Goal: Task Accomplishment & Management: Manage account settings

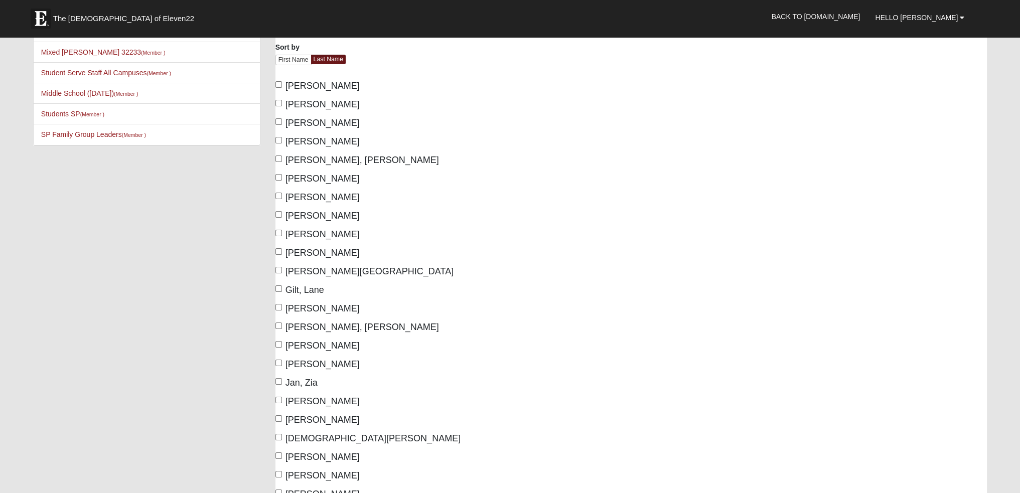
scroll to position [100, 0]
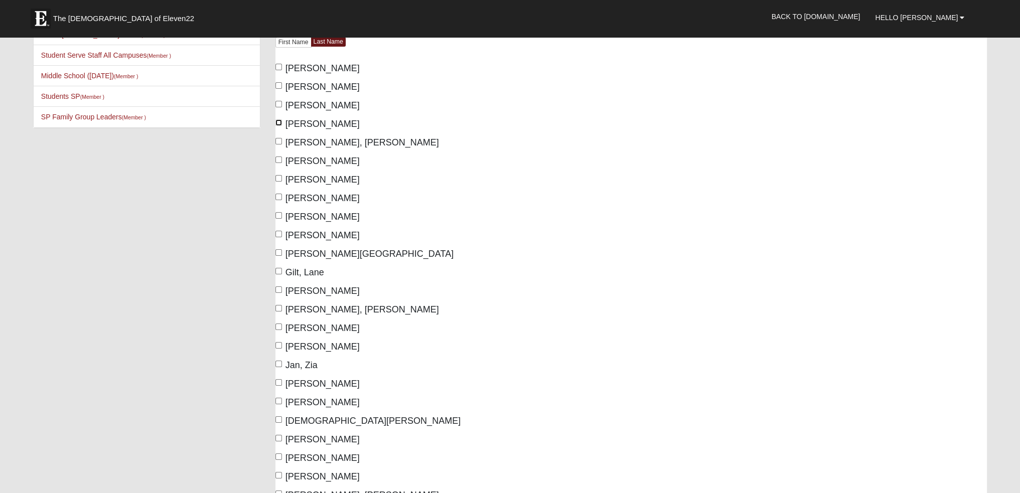
click at [277, 122] on input "Boylston, Liam" at bounding box center [279, 122] width 7 height 7
checkbox input "false"
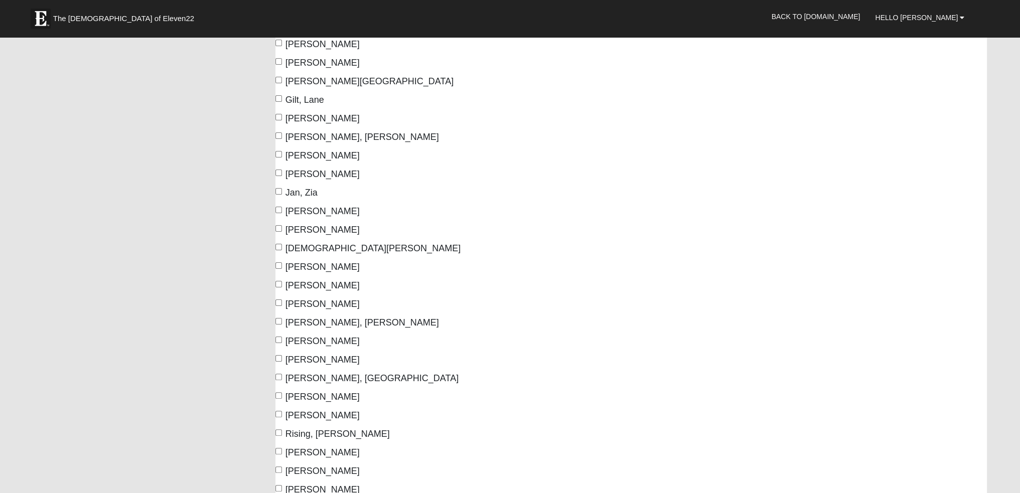
scroll to position [351, 0]
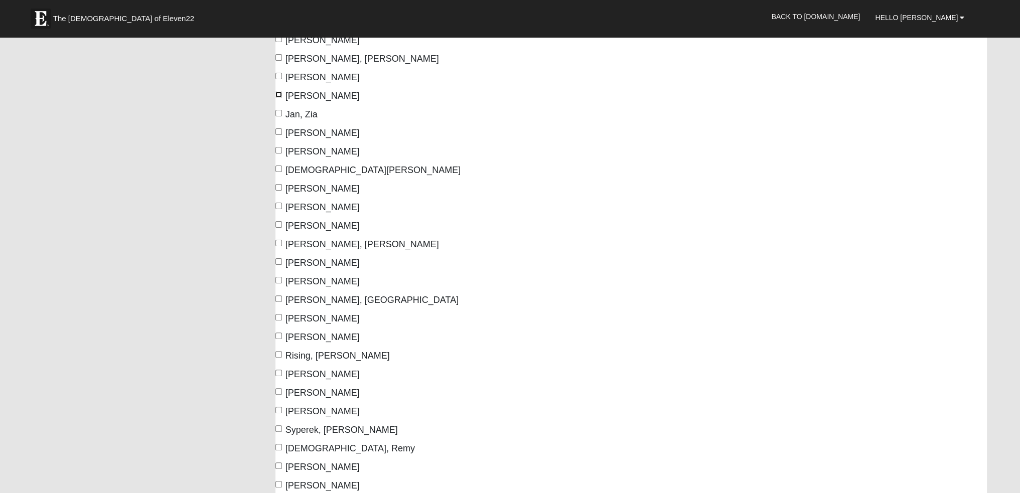
click at [277, 95] on input "Hayse, Liam" at bounding box center [279, 94] width 7 height 7
checkbox input "true"
click at [278, 75] on input "Hastings, Matt" at bounding box center [279, 76] width 7 height 7
checkbox input "true"
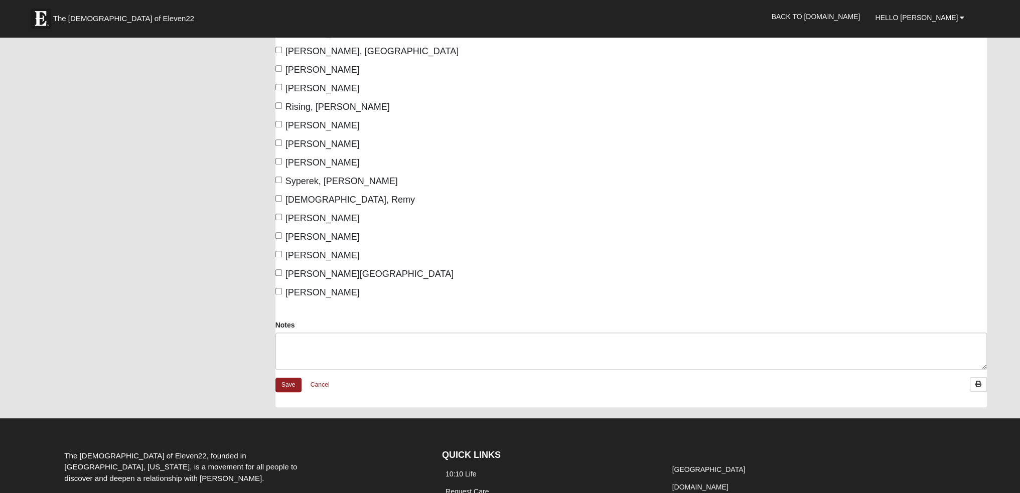
scroll to position [576, 0]
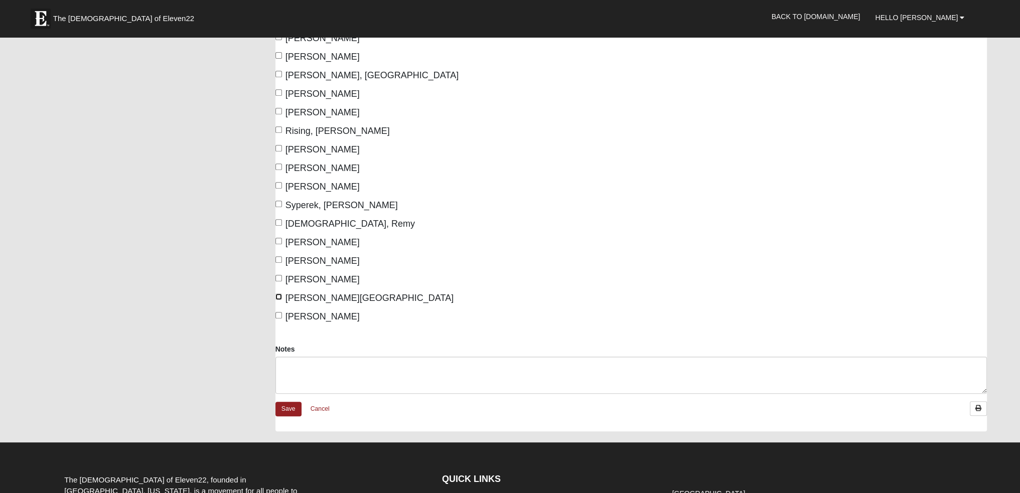
click at [279, 296] on input "Williams, Austin" at bounding box center [279, 297] width 7 height 7
checkbox input "true"
click at [277, 277] on input "Welch, Clayton" at bounding box center [279, 278] width 7 height 7
checkbox input "true"
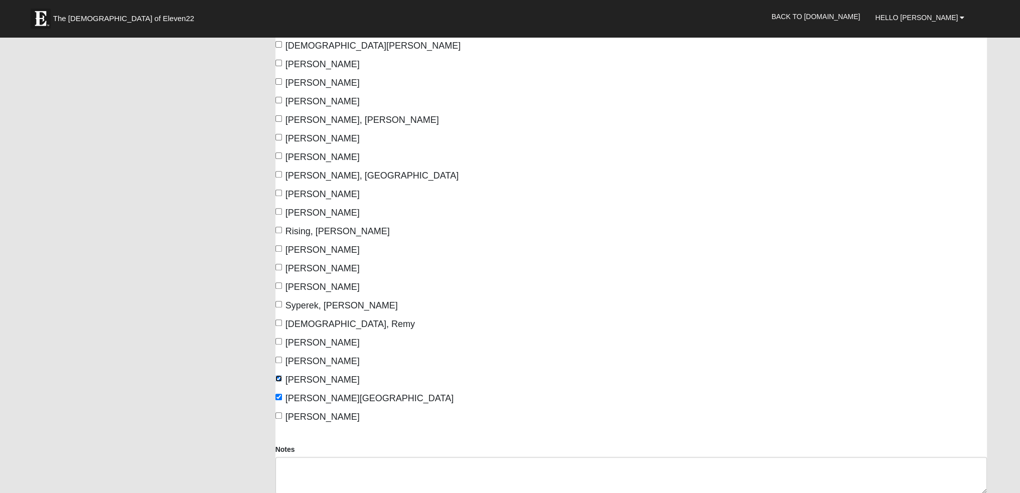
scroll to position [426, 0]
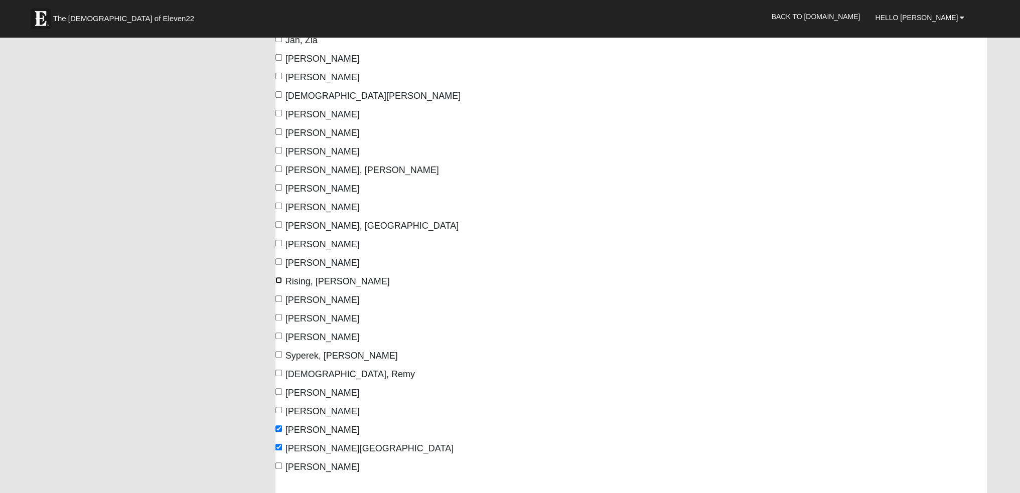
click at [278, 280] on input "Rising, Thompson" at bounding box center [279, 280] width 7 height 7
checkbox input "true"
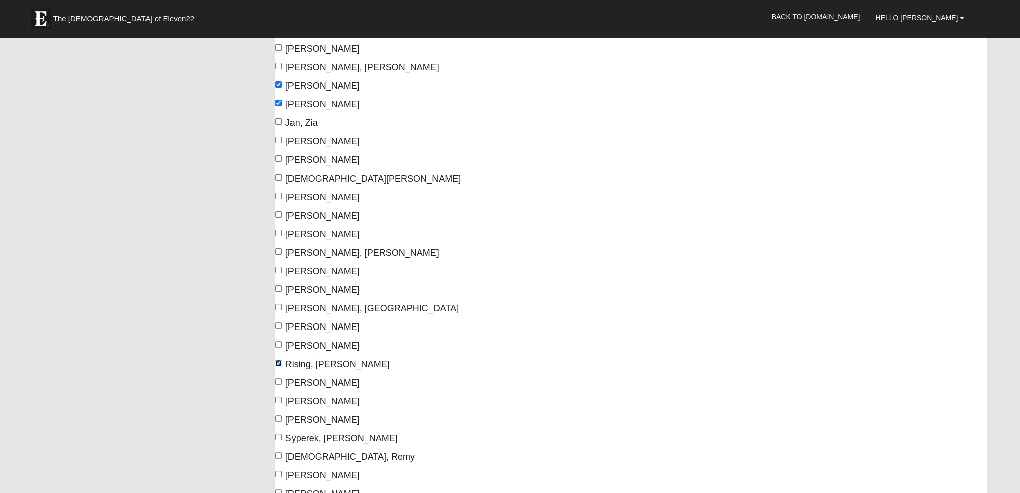
scroll to position [325, 0]
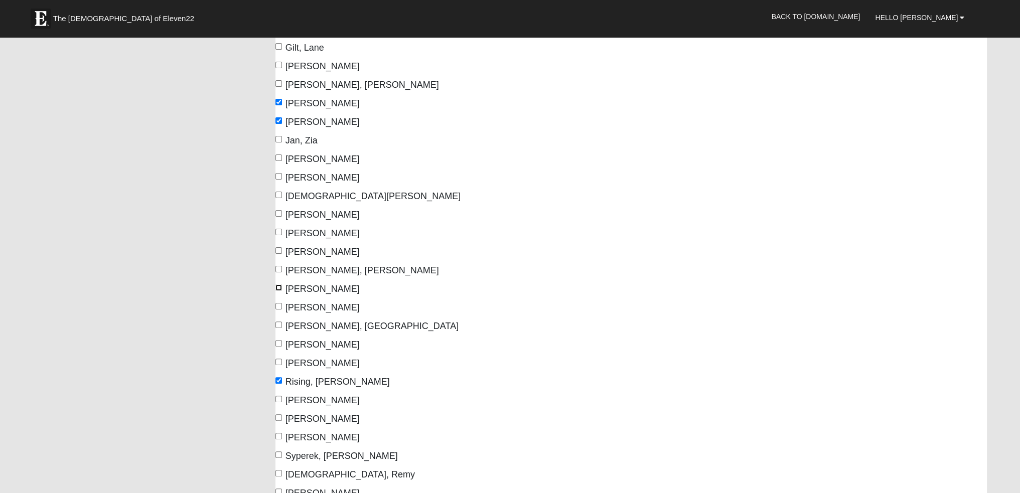
click at [279, 289] on input "Oliver, Blake" at bounding box center [279, 288] width 7 height 7
checkbox input "true"
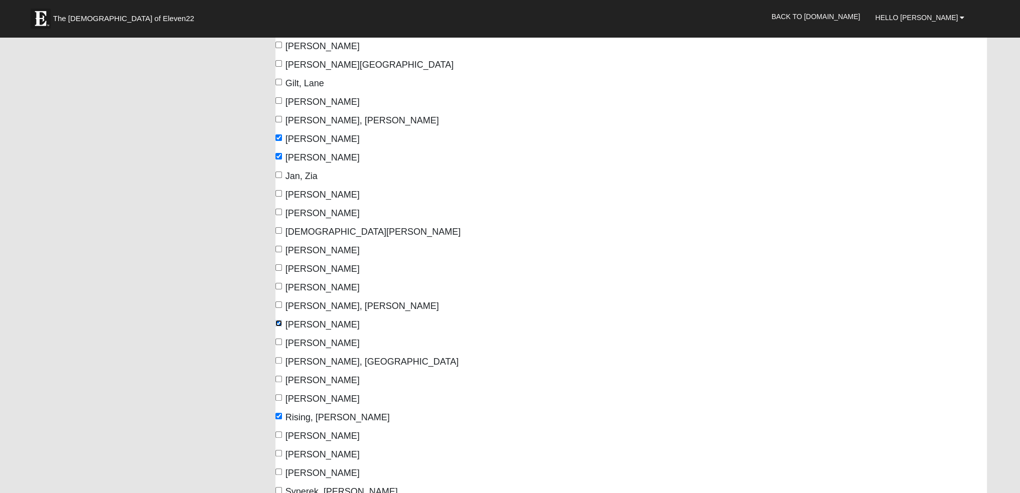
scroll to position [275, 0]
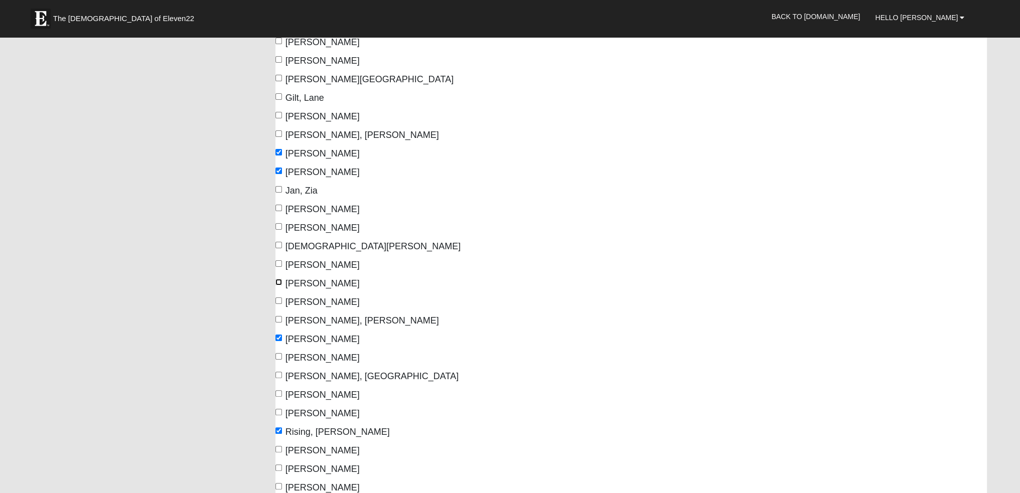
click at [279, 283] on input "Moore, Michael" at bounding box center [279, 282] width 7 height 7
checkbox input "true"
click at [279, 262] on input "McAlister, Ethan" at bounding box center [279, 263] width 7 height 7
checkbox input "true"
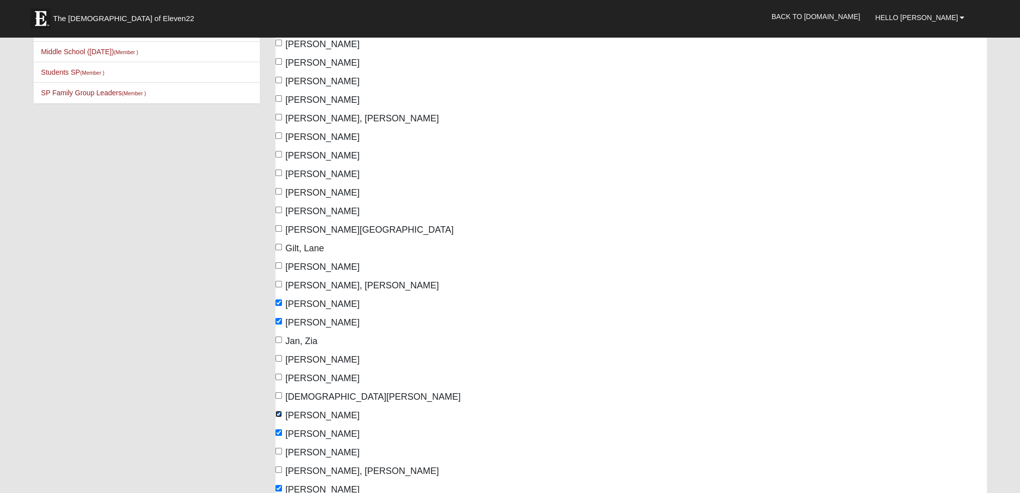
scroll to position [74, 0]
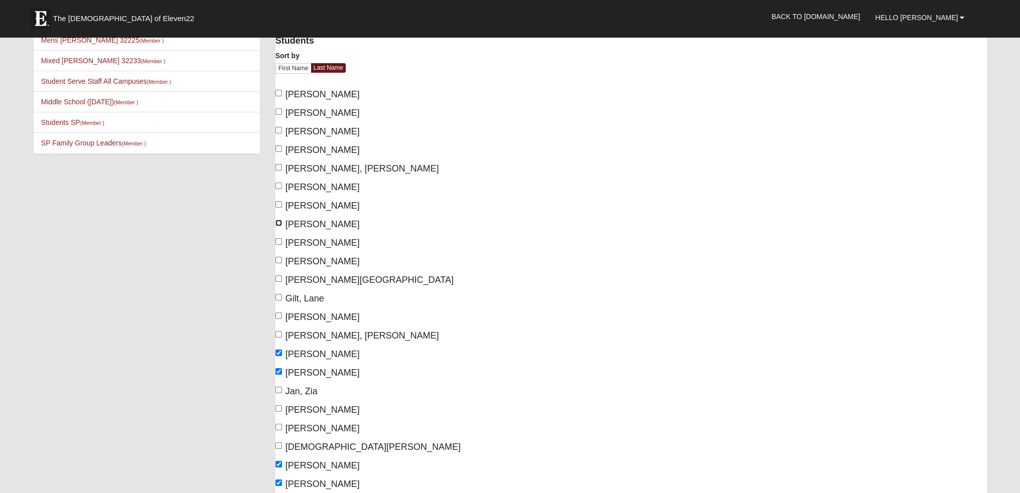
click at [279, 221] on input "Crowley, Sam" at bounding box center [279, 223] width 7 height 7
checkbox input "true"
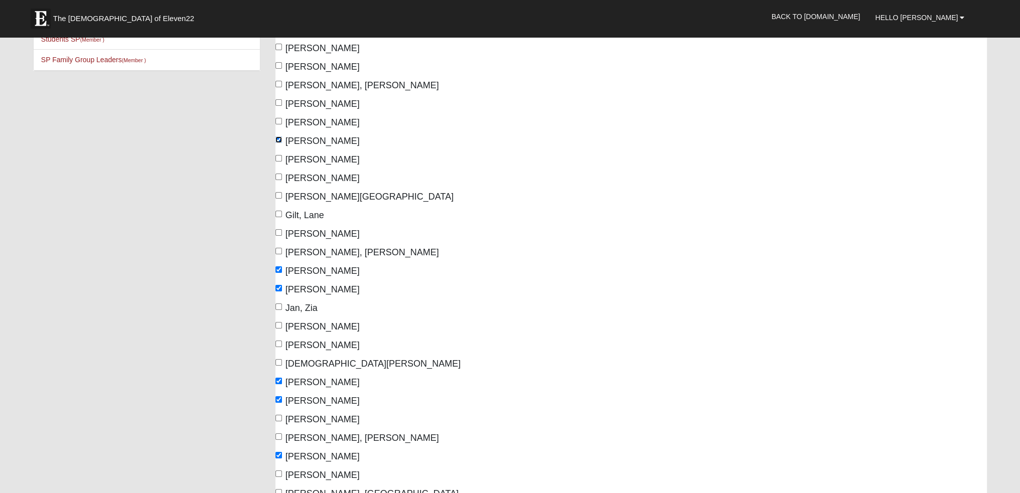
scroll to position [175, 0]
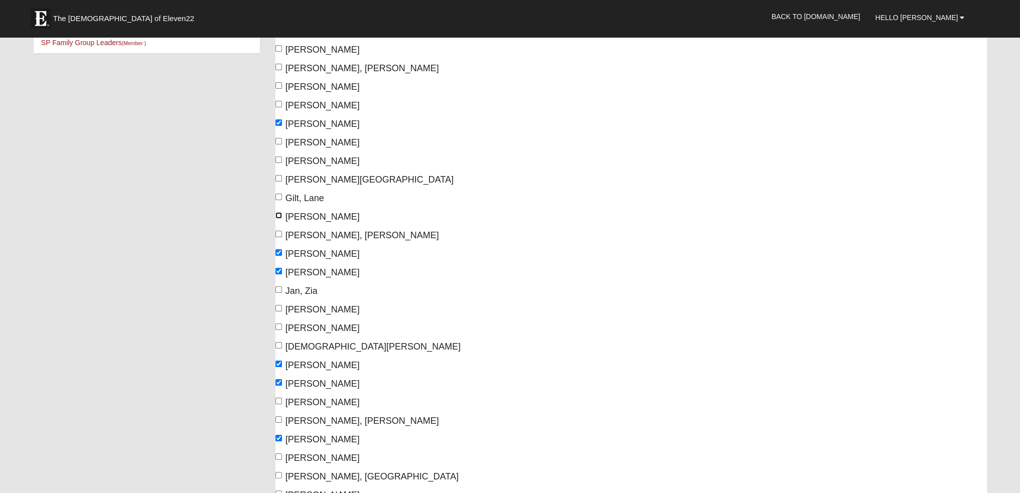
click at [277, 214] on input "Gonzalez, Alec" at bounding box center [279, 215] width 7 height 7
checkbox input "true"
click at [278, 194] on input "Gilt, Lane" at bounding box center [279, 197] width 7 height 7
checkbox input "true"
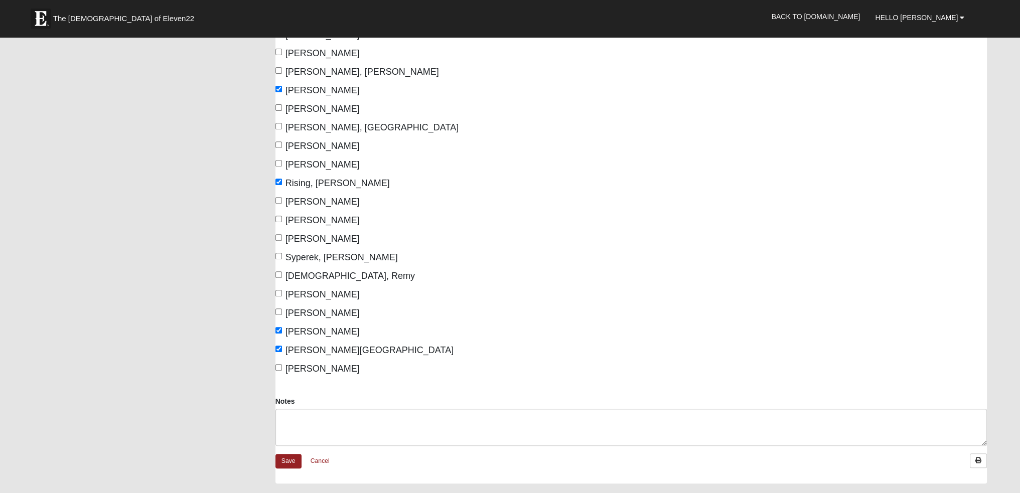
scroll to position [526, 0]
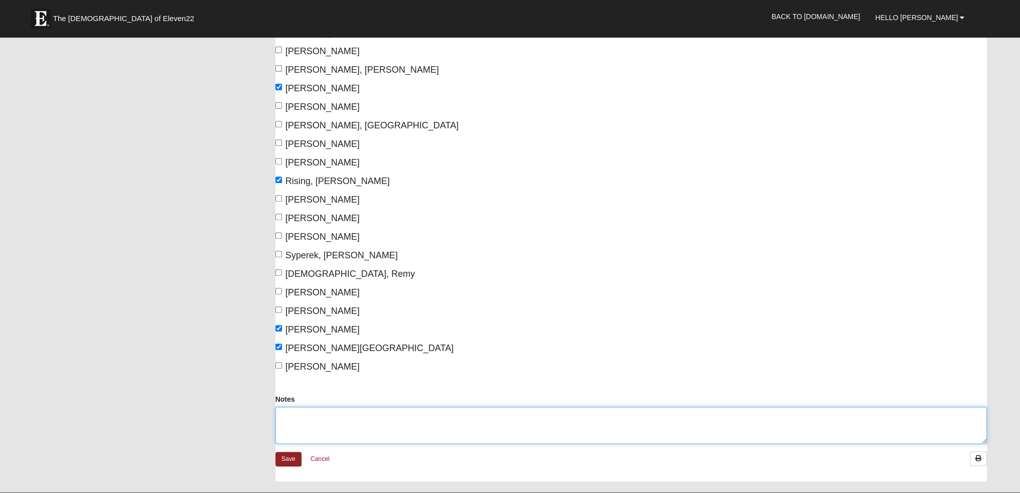
click at [304, 419] on textarea "Notes" at bounding box center [632, 425] width 712 height 37
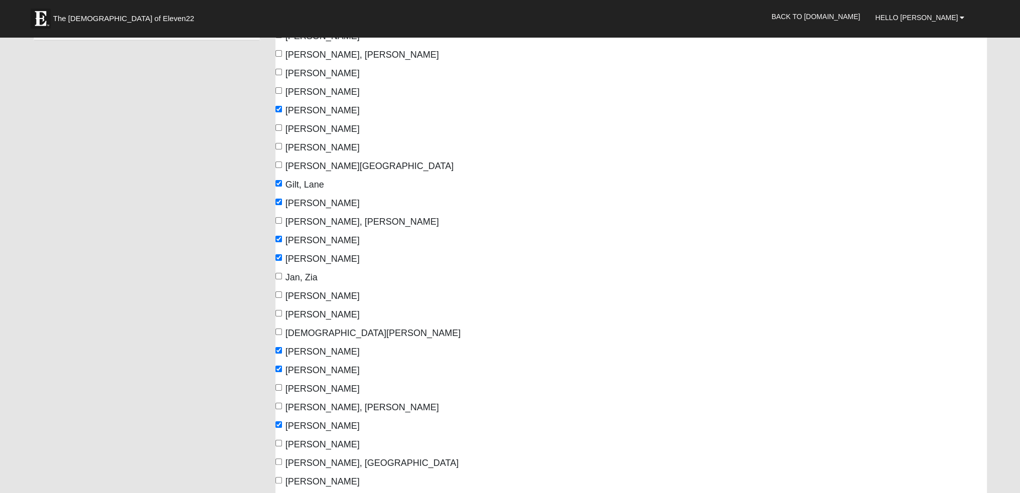
scroll to position [225, 0]
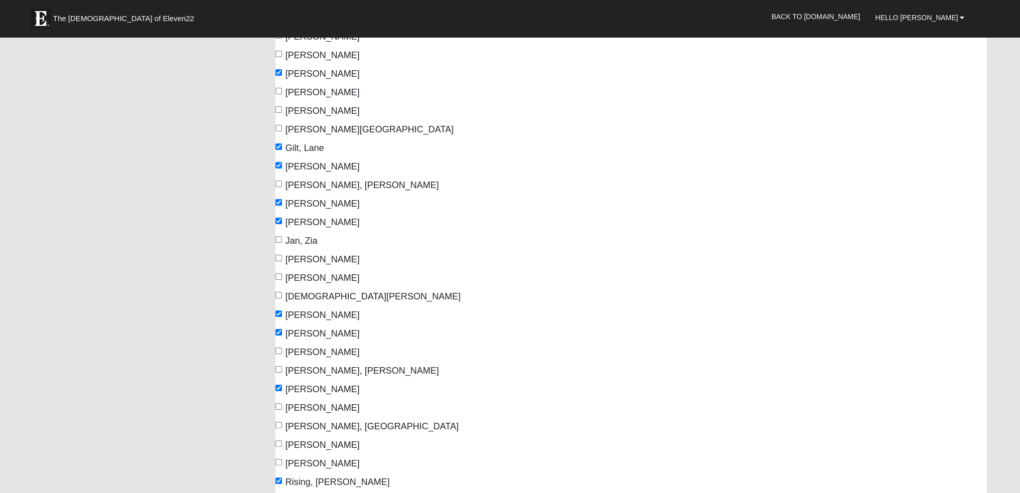
type textarea "New face: [PERSON_NAME] ([GEOGRAPHIC_DATA])"
click at [277, 258] on input "Jara, Nico" at bounding box center [279, 258] width 7 height 7
checkbox input "true"
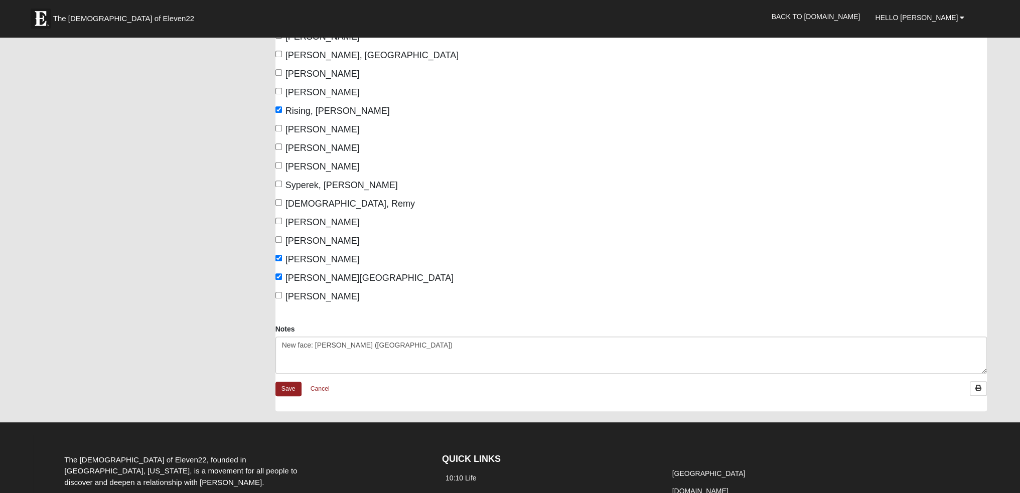
scroll to position [727, 0]
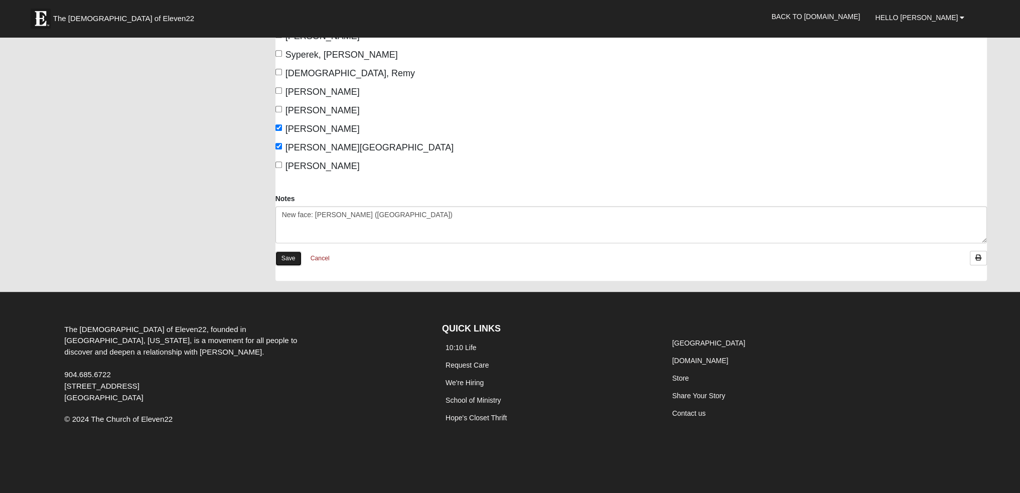
click at [287, 258] on link "Save" at bounding box center [289, 258] width 26 height 15
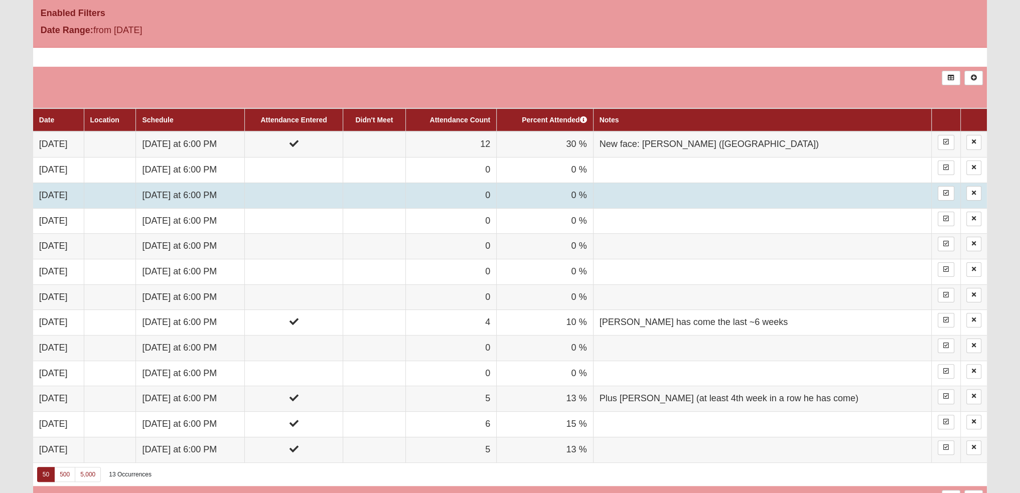
scroll to position [301, 0]
